Goal: Check status: Check status

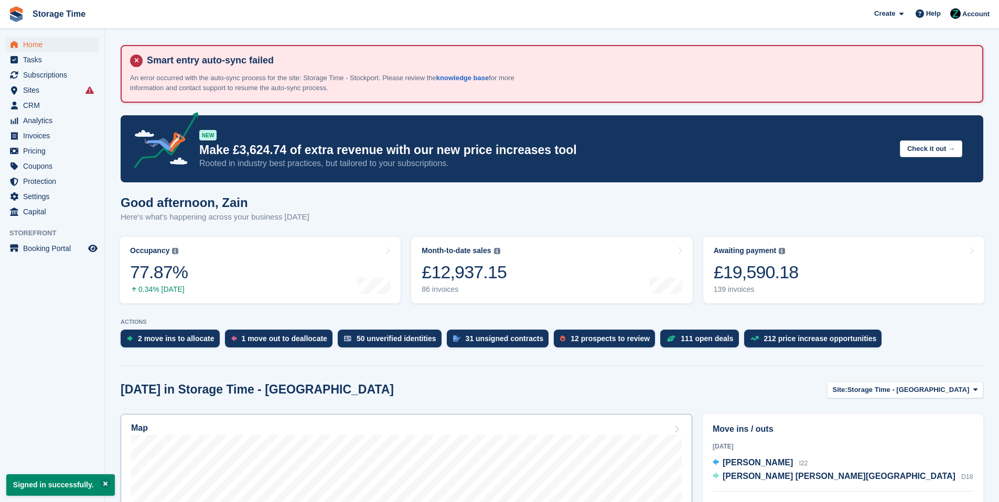
scroll to position [365, 0]
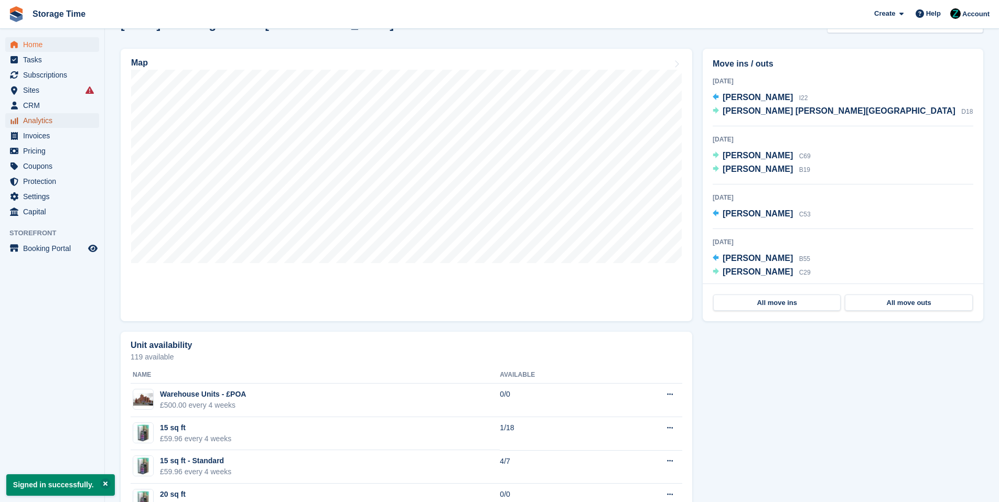
click at [69, 120] on span "Analytics" at bounding box center [54, 120] width 63 height 15
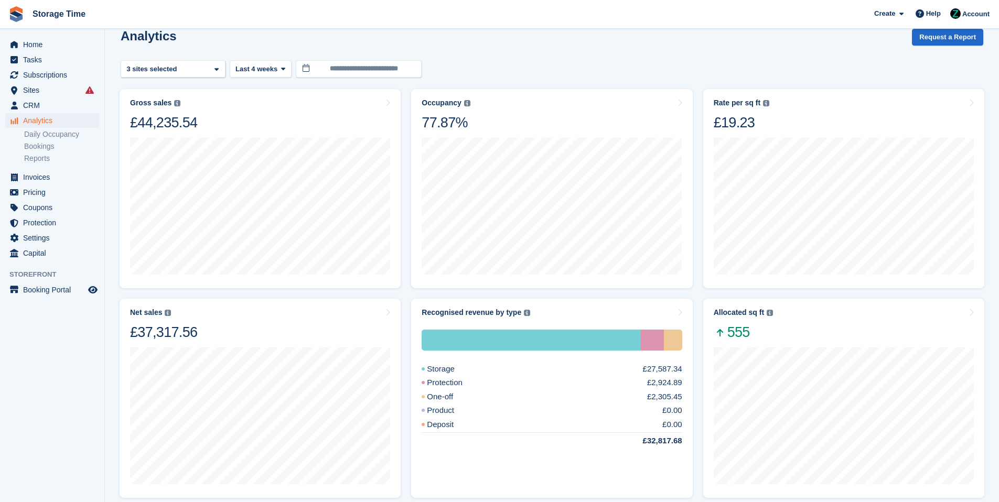
scroll to position [92, 0]
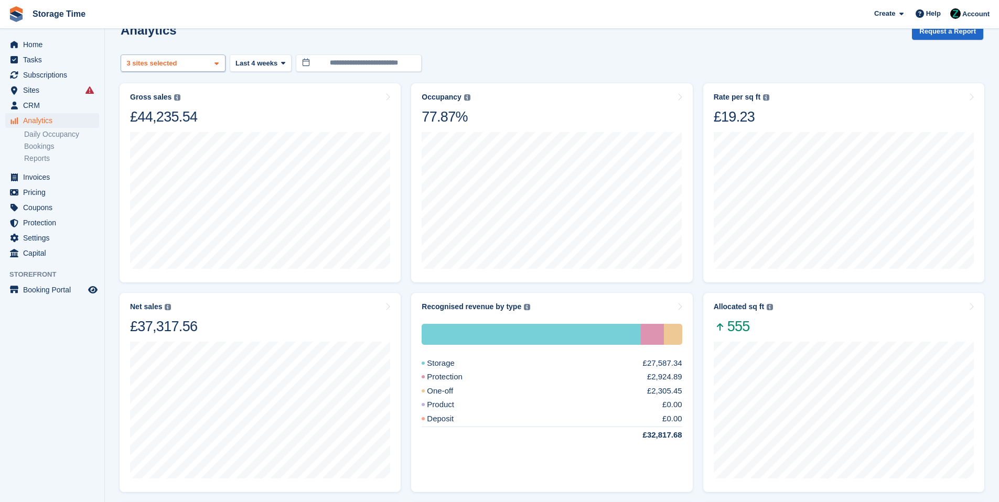
click at [203, 68] on div "Storage Time - Stockport 2 sites selected 3 sites selected" at bounding box center [173, 63] width 105 height 17
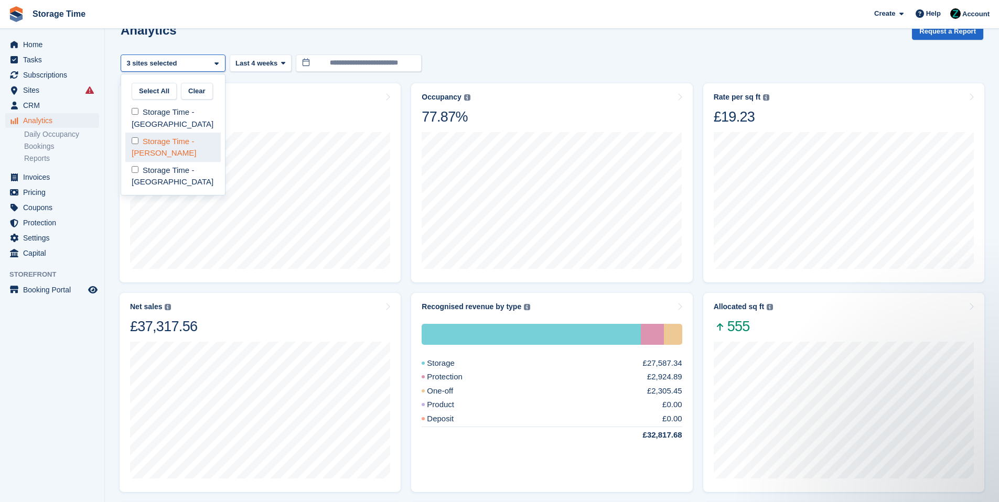
scroll to position [0, 0]
click at [178, 139] on div "Storage Time - [PERSON_NAME]" at bounding box center [172, 147] width 95 height 29
click at [143, 171] on div "Storage Time - [GEOGRAPHIC_DATA]" at bounding box center [172, 176] width 95 height 29
select select "****"
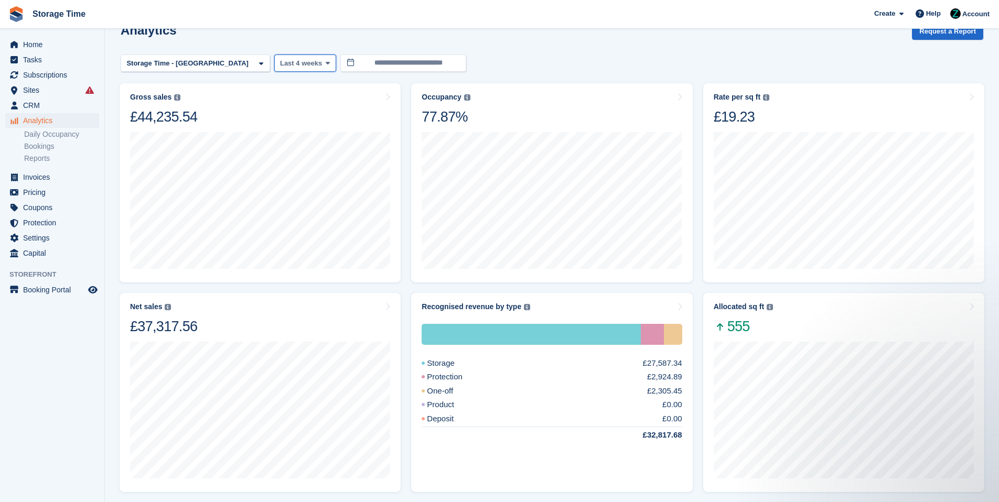
click at [278, 68] on button "Last 4 weeks" at bounding box center [305, 63] width 62 height 17
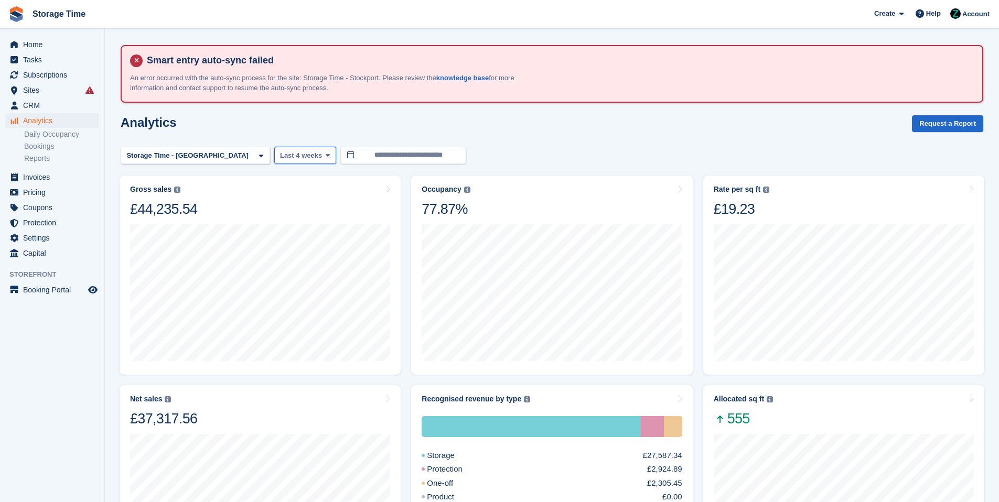
click at [280, 153] on span "Last 4 weeks" at bounding box center [301, 155] width 42 height 10
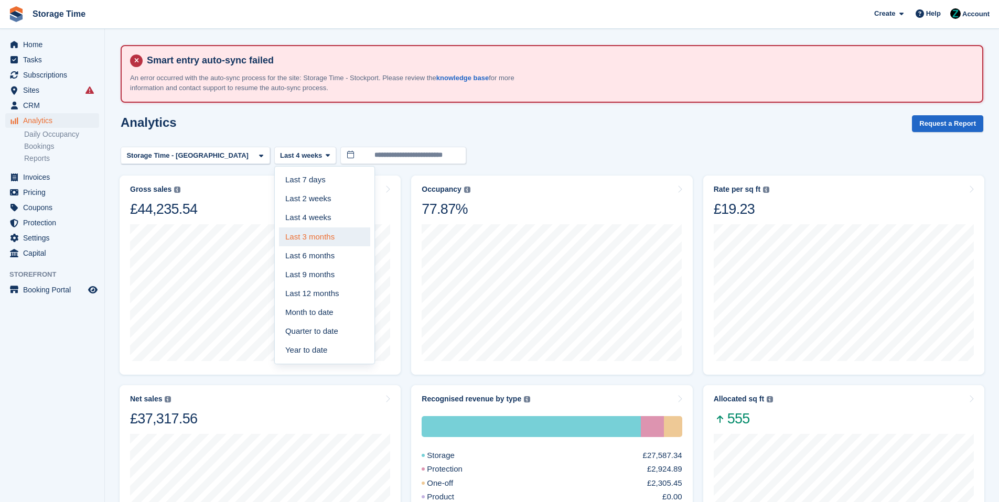
click at [296, 243] on link "Last 3 months" at bounding box center [324, 237] width 91 height 19
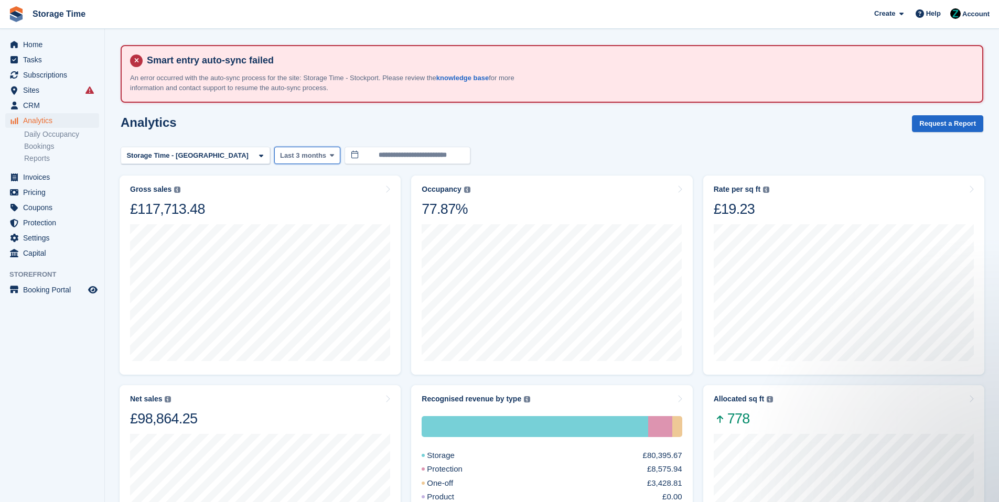
click at [274, 160] on button "Last 3 months" at bounding box center [307, 155] width 66 height 17
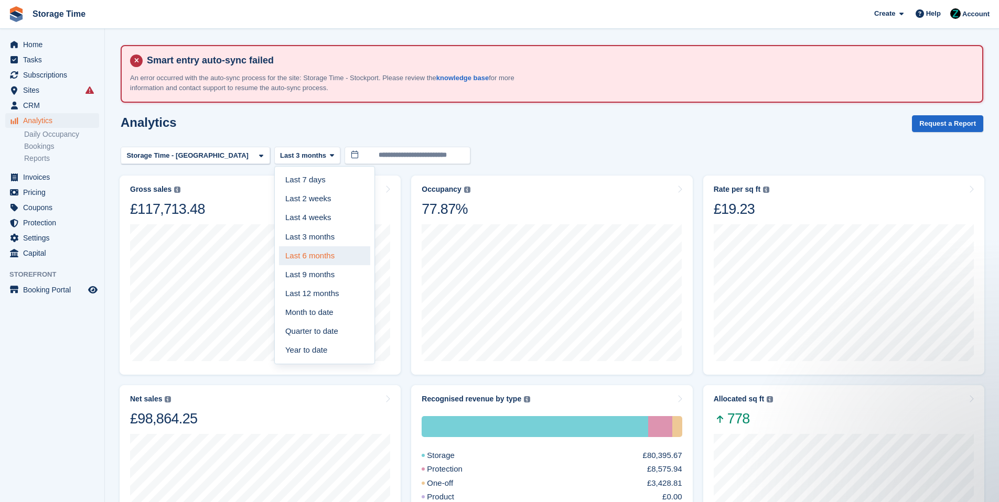
click at [304, 252] on link "Last 6 months" at bounding box center [324, 255] width 91 height 19
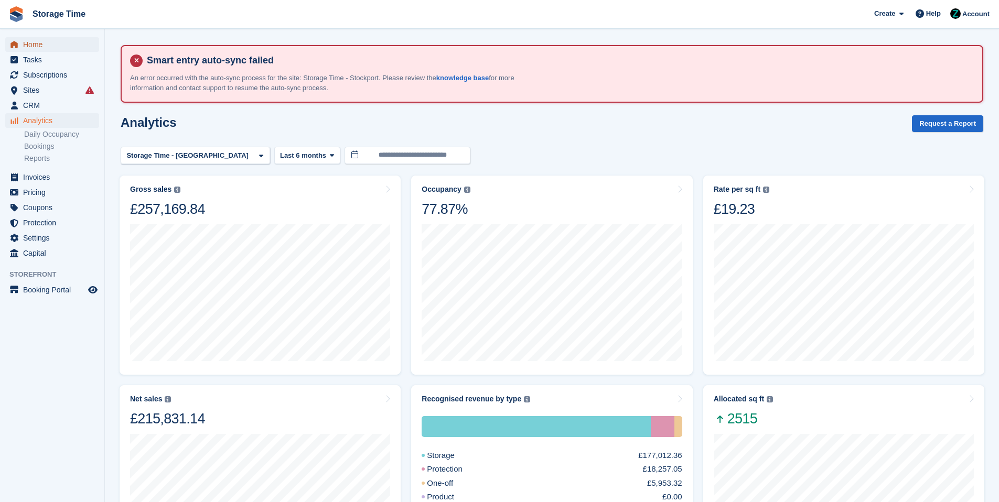
click at [78, 49] on span "Home" at bounding box center [54, 44] width 63 height 15
